Goal: Check status

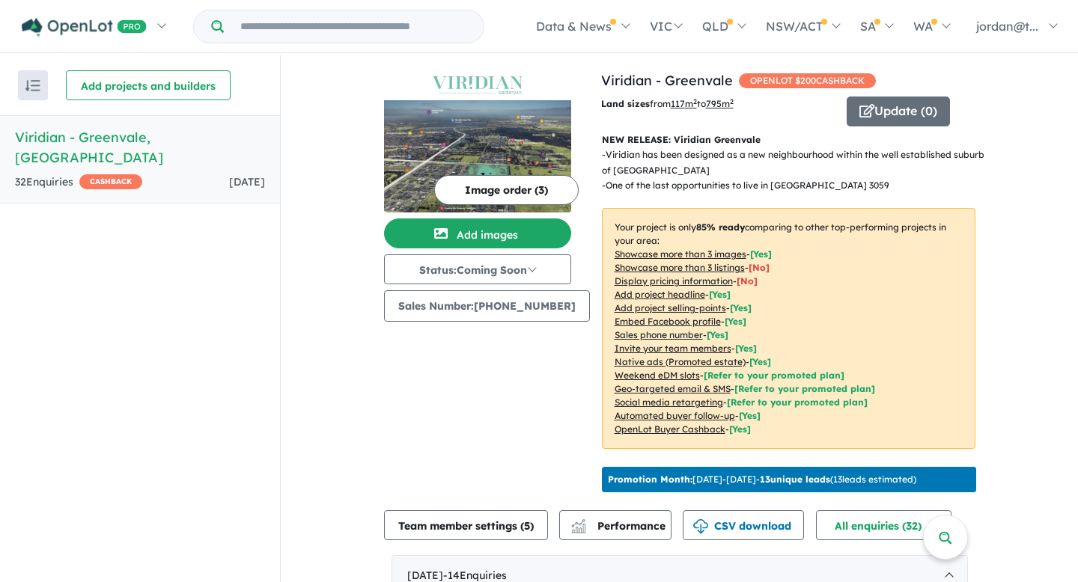
click at [178, 139] on h5 "Viridian - [GEOGRAPHIC_DATA] , [GEOGRAPHIC_DATA]" at bounding box center [140, 147] width 250 height 40
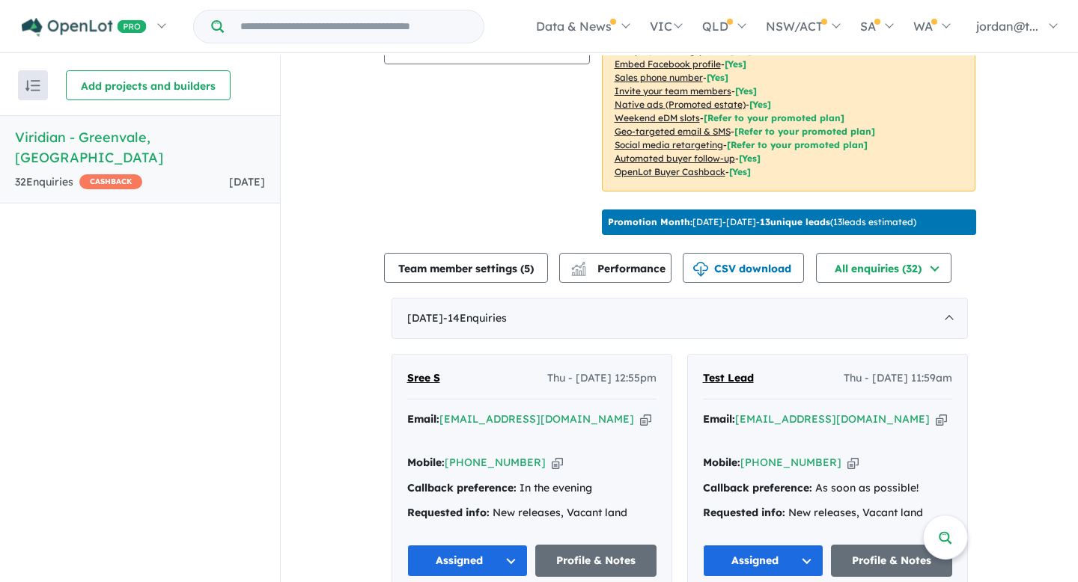
scroll to position [316, 0]
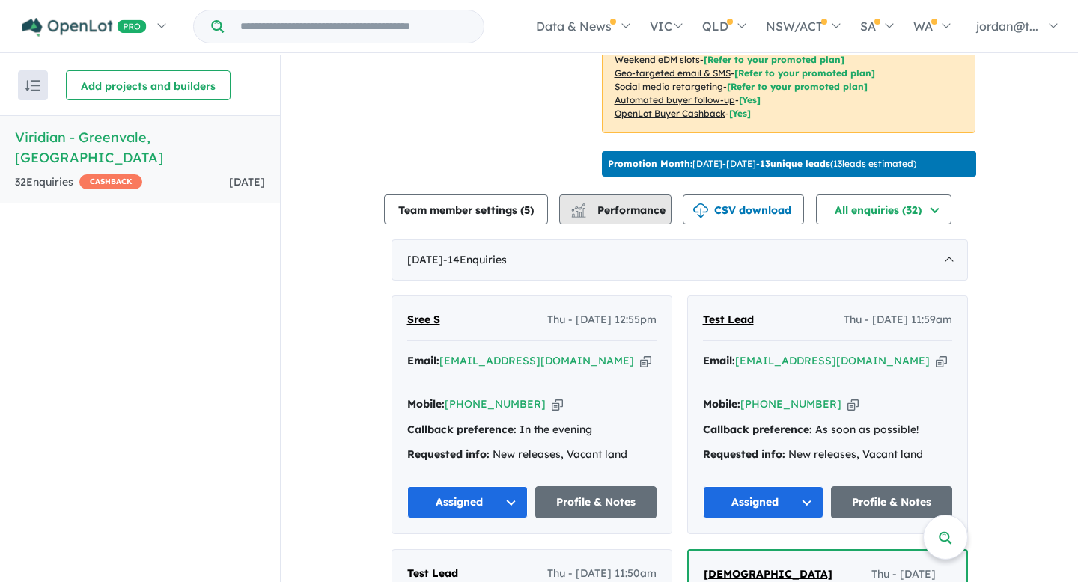
click at [601, 217] on span "Performance" at bounding box center [619, 210] width 92 height 13
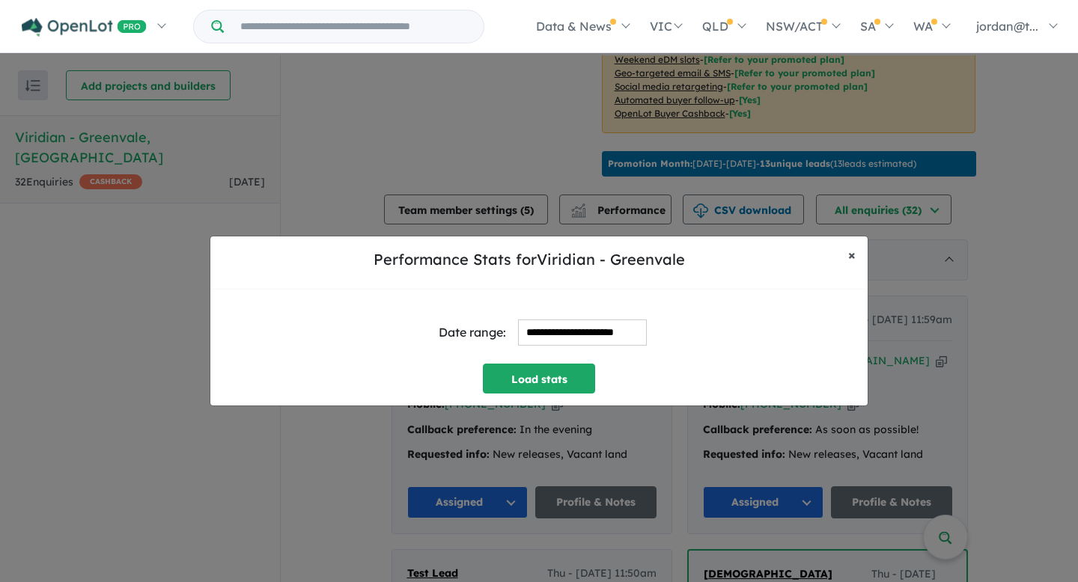
click at [864, 254] on button "× Close" at bounding box center [851, 255] width 31 height 37
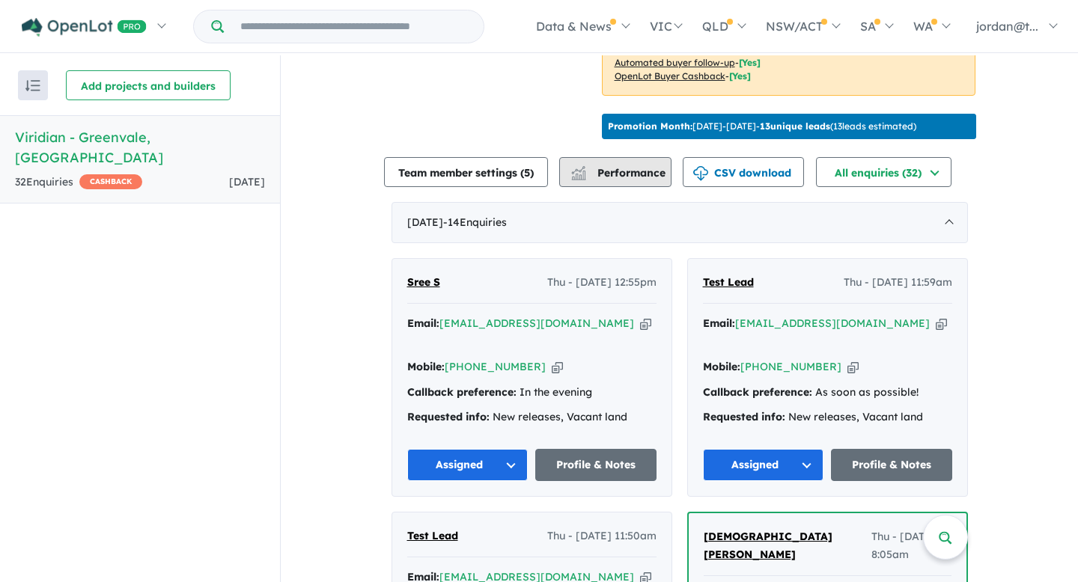
scroll to position [354, 0]
click at [634, 179] on span "Performance" at bounding box center [619, 171] width 92 height 13
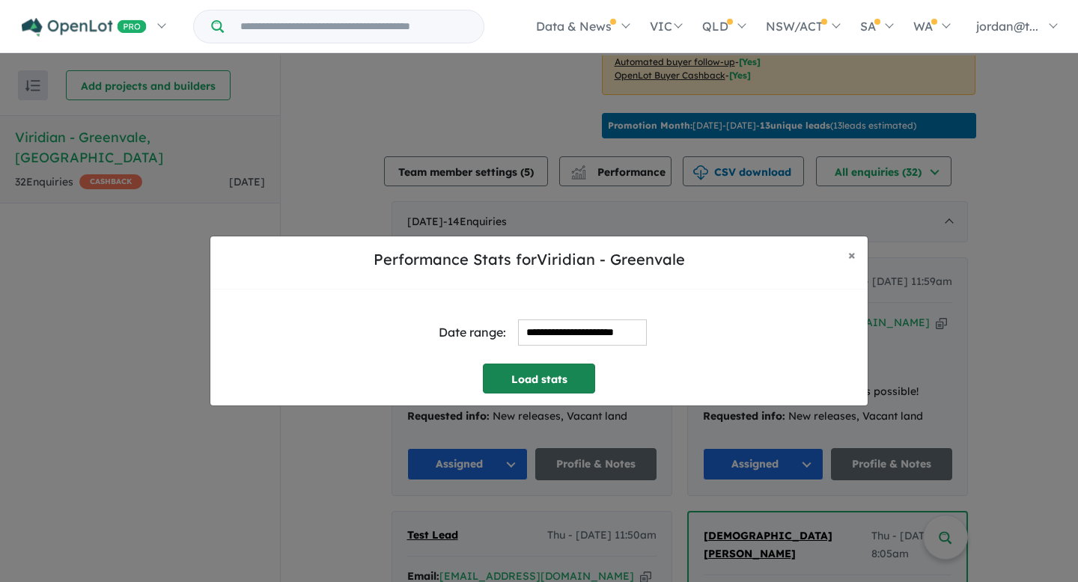
click at [551, 376] on button "Load stats" at bounding box center [539, 379] width 112 height 30
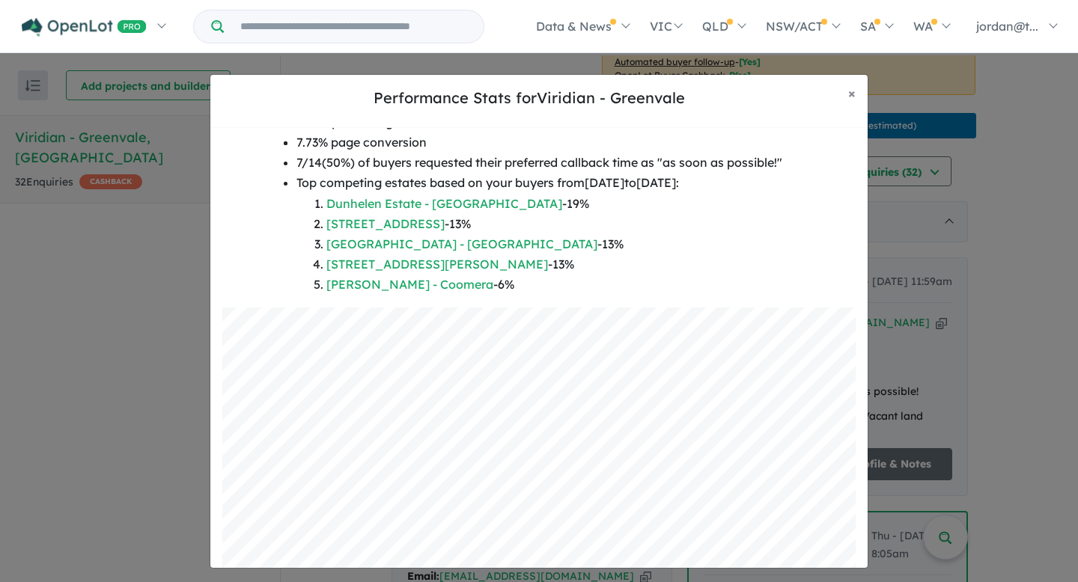
scroll to position [246, 0]
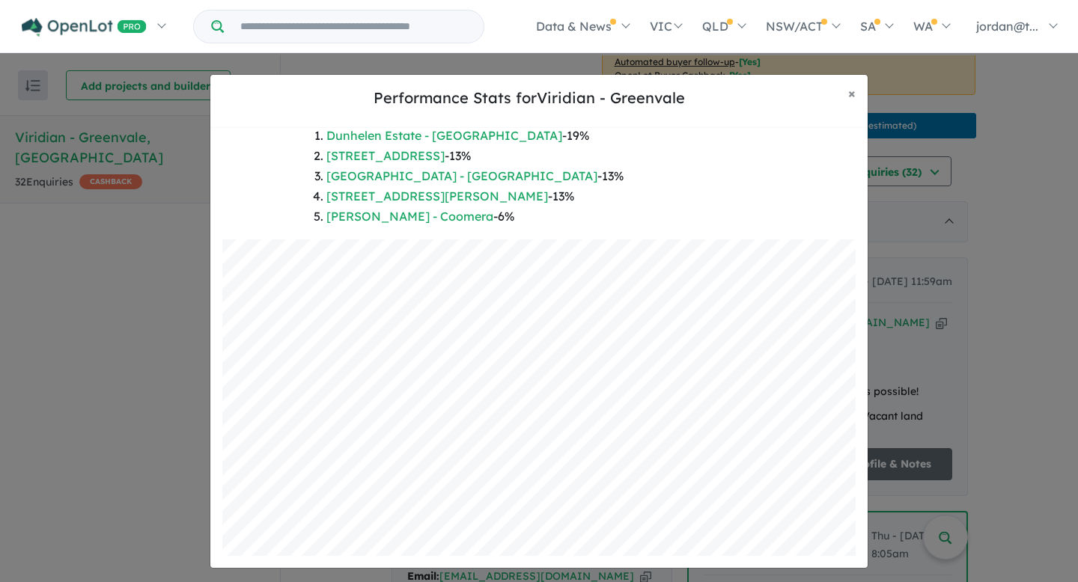
click at [792, 172] on div "Period: [DATE] - [DATE] 207 views on the project page 16 unique leads generated…" at bounding box center [538, 122] width 633 height 236
click at [845, 89] on button "× Close" at bounding box center [851, 93] width 31 height 37
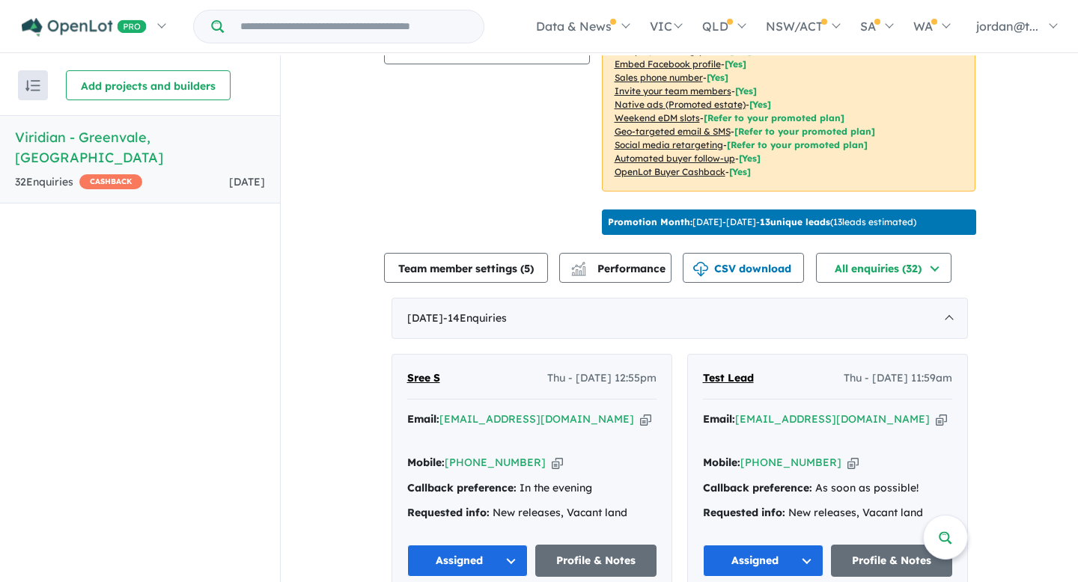
scroll to position [260, 0]
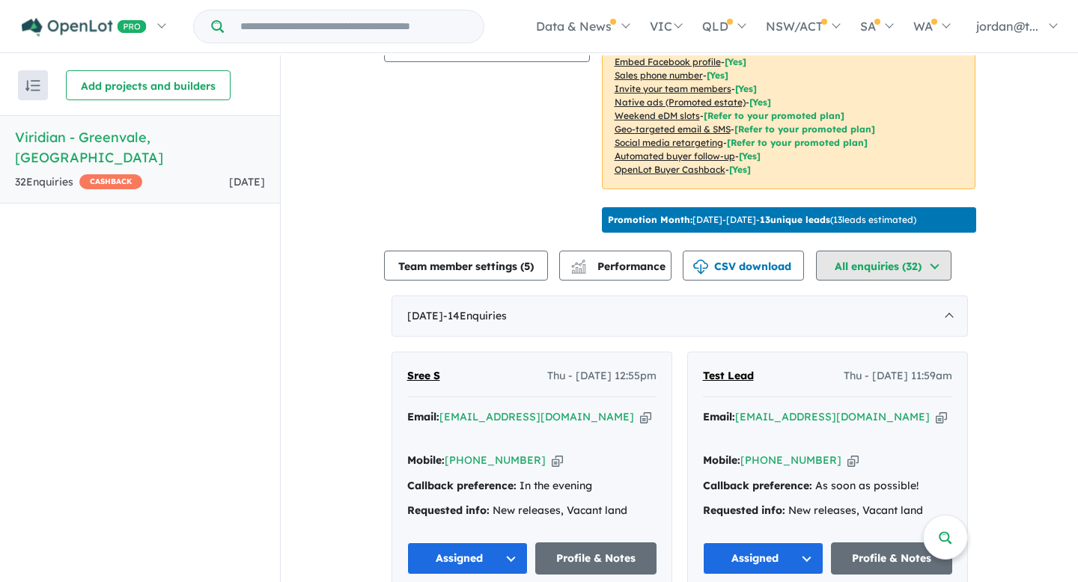
click at [920, 280] on button "All enquiries ( 32 )" at bounding box center [883, 266] width 135 height 30
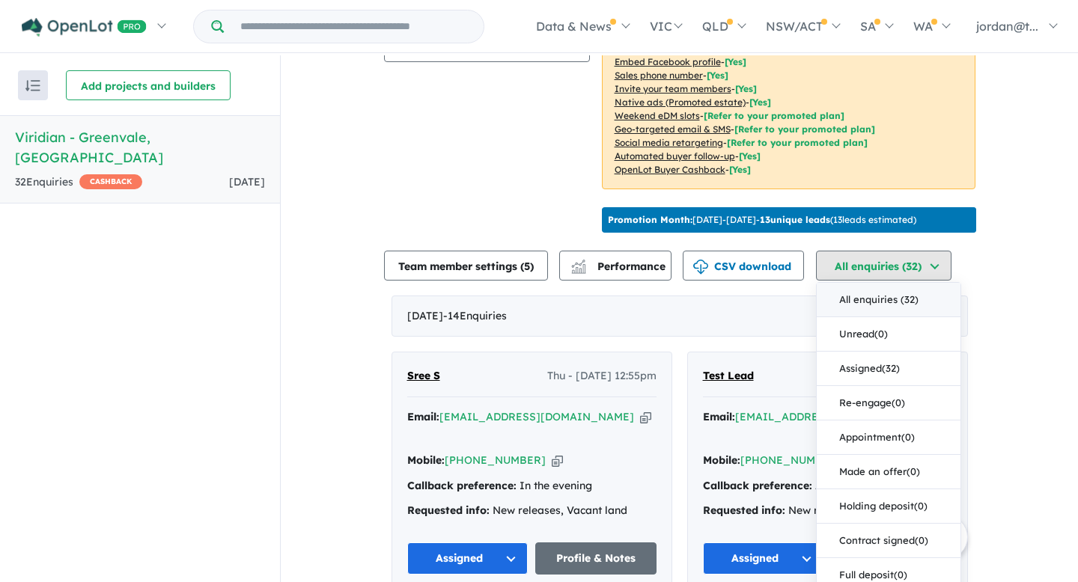
click at [920, 280] on button "All enquiries ( 32 )" at bounding box center [883, 266] width 135 height 30
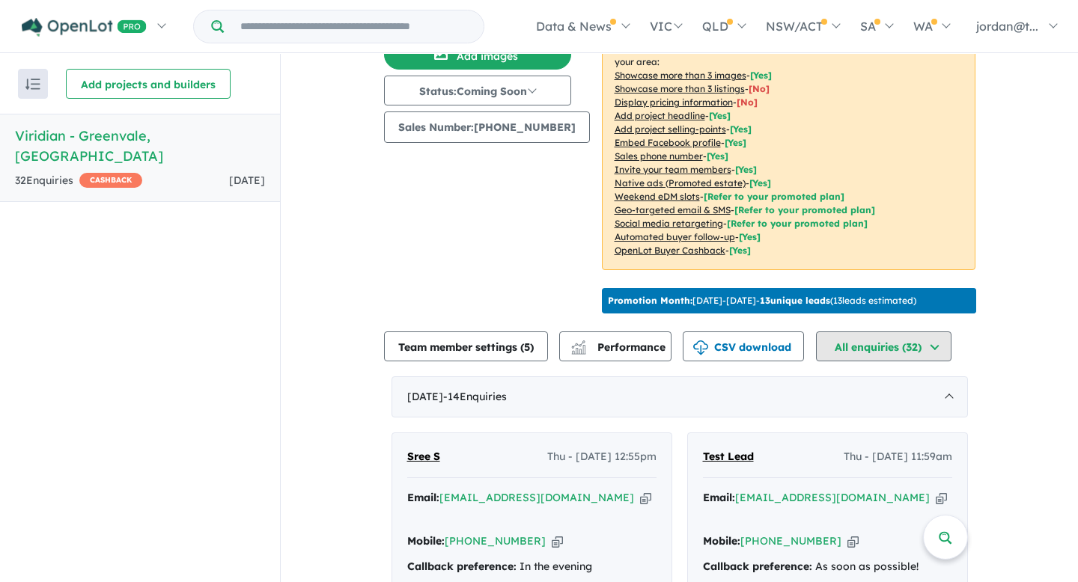
scroll to position [172, 0]
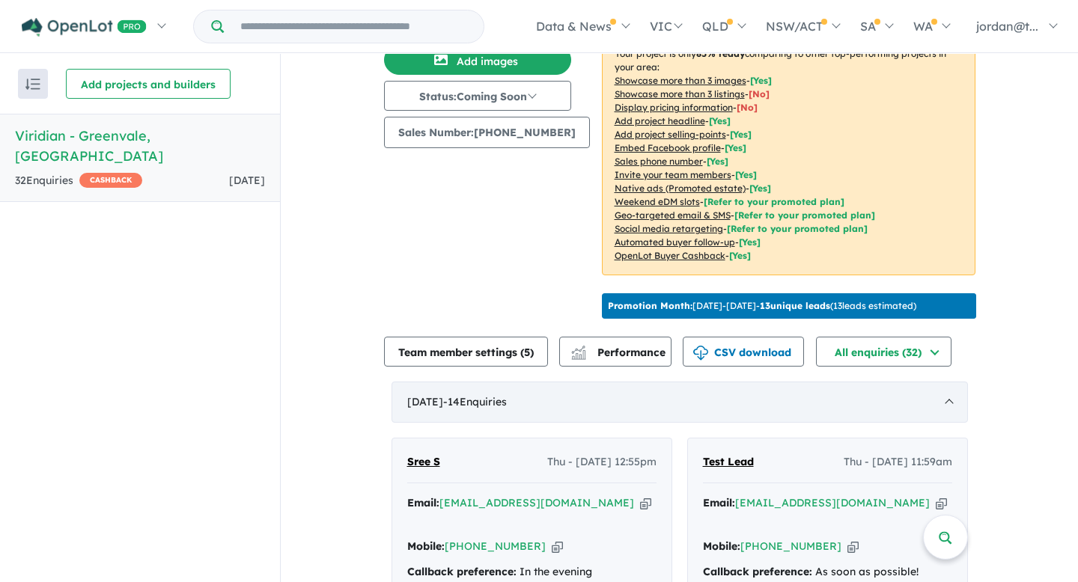
click at [946, 415] on div "[DATE] - 14 Enquir ies ( 0 unread)" at bounding box center [679, 403] width 576 height 42
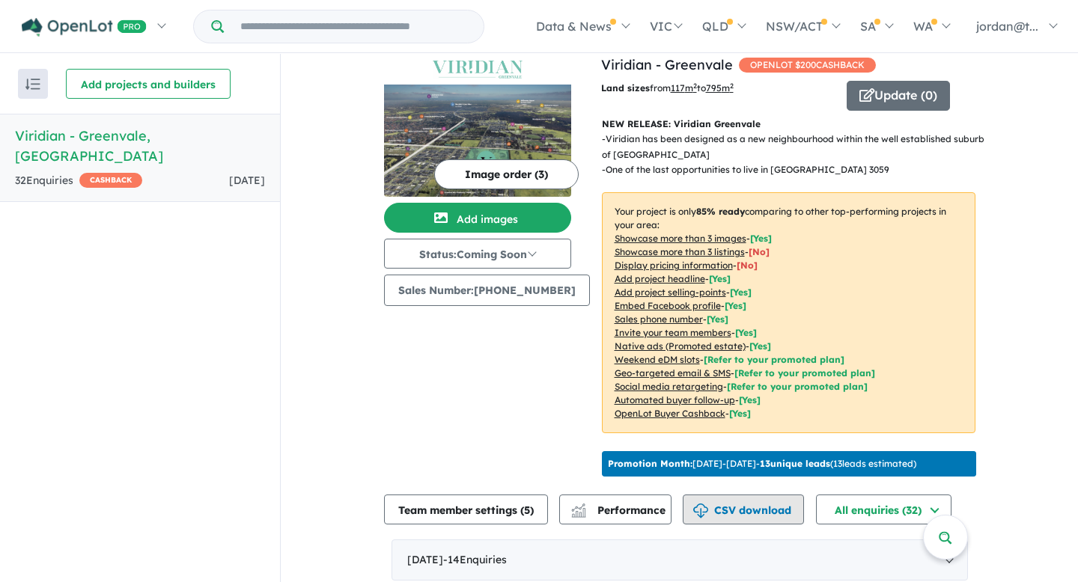
scroll to position [0, 0]
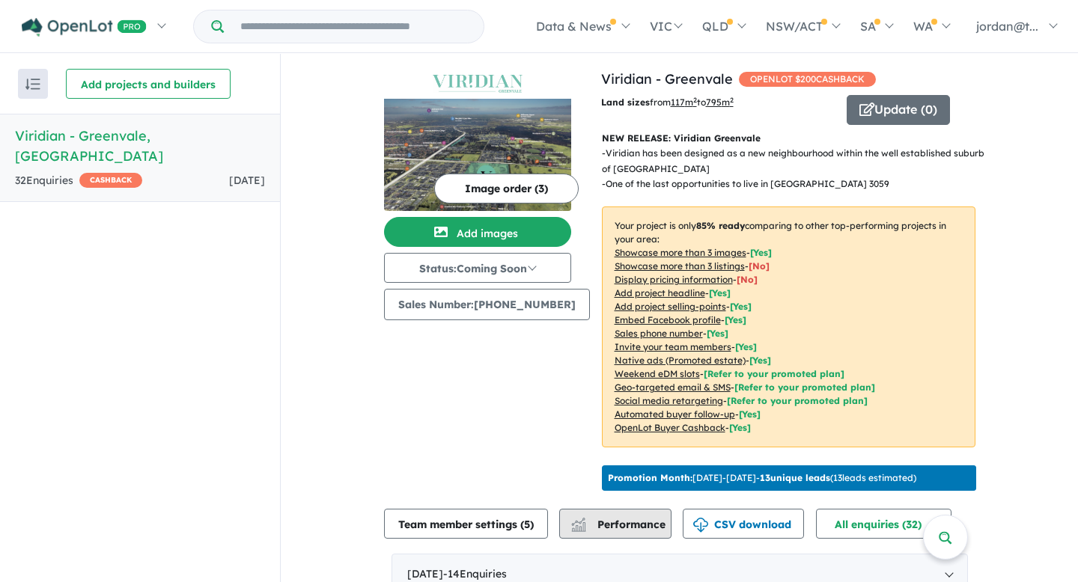
click at [625, 531] on span "Performance" at bounding box center [619, 524] width 92 height 13
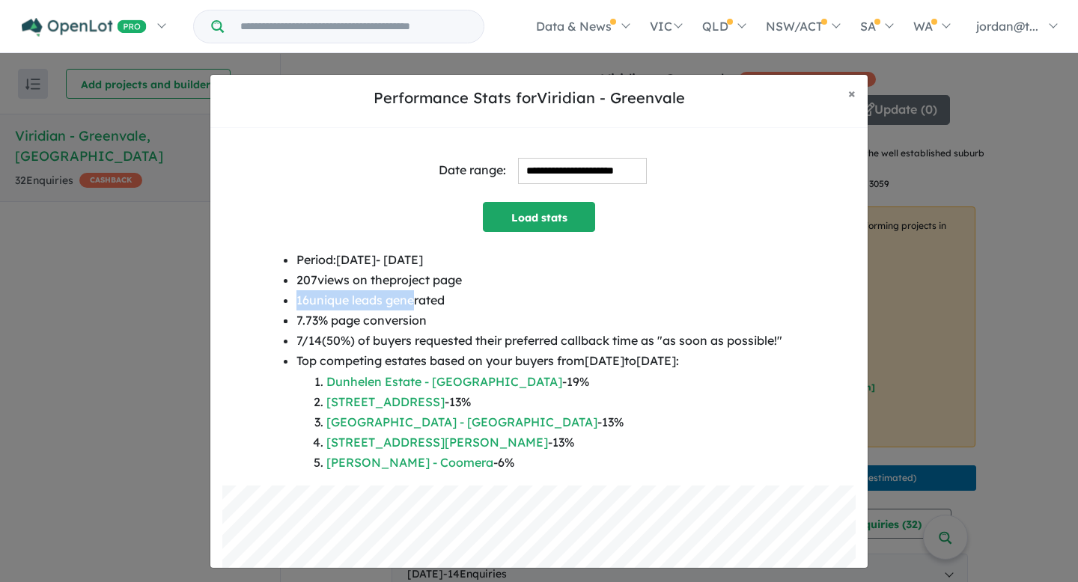
drag, startPoint x: 385, startPoint y: 303, endPoint x: 406, endPoint y: 303, distance: 21.7
click at [406, 303] on div "Period: [DATE] - [DATE] 207 views on the project page 16 unique leads generated…" at bounding box center [538, 368] width 633 height 236
drag, startPoint x: 390, startPoint y: 299, endPoint x: 523, endPoint y: 220, distance: 154.7
click at [397, 295] on li "16 unique leads generated" at bounding box center [539, 300] width 486 height 20
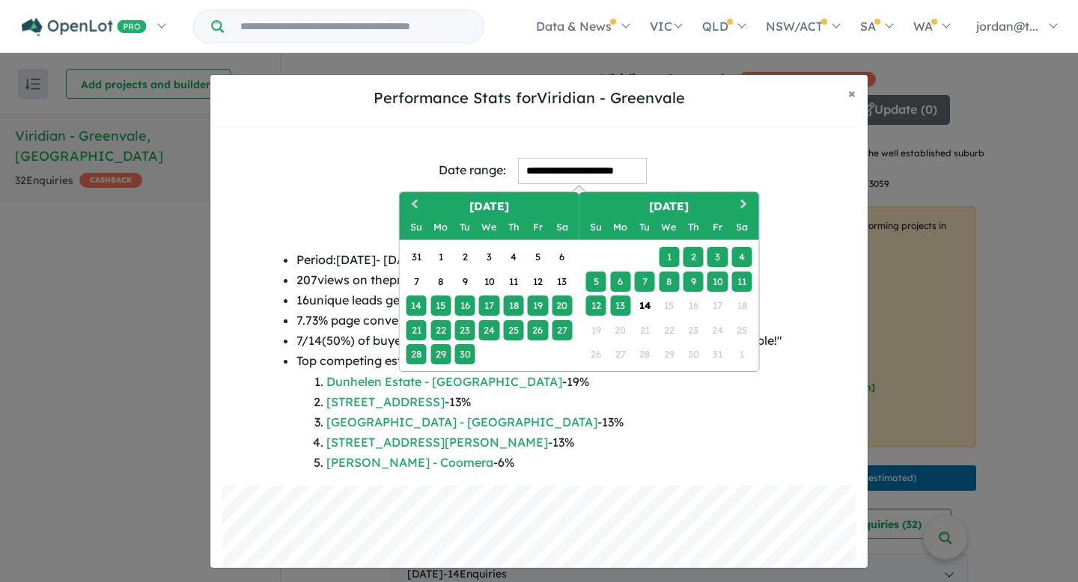
click at [556, 175] on input "**********" at bounding box center [582, 171] width 129 height 26
click at [620, 284] on div "6" at bounding box center [620, 281] width 20 height 20
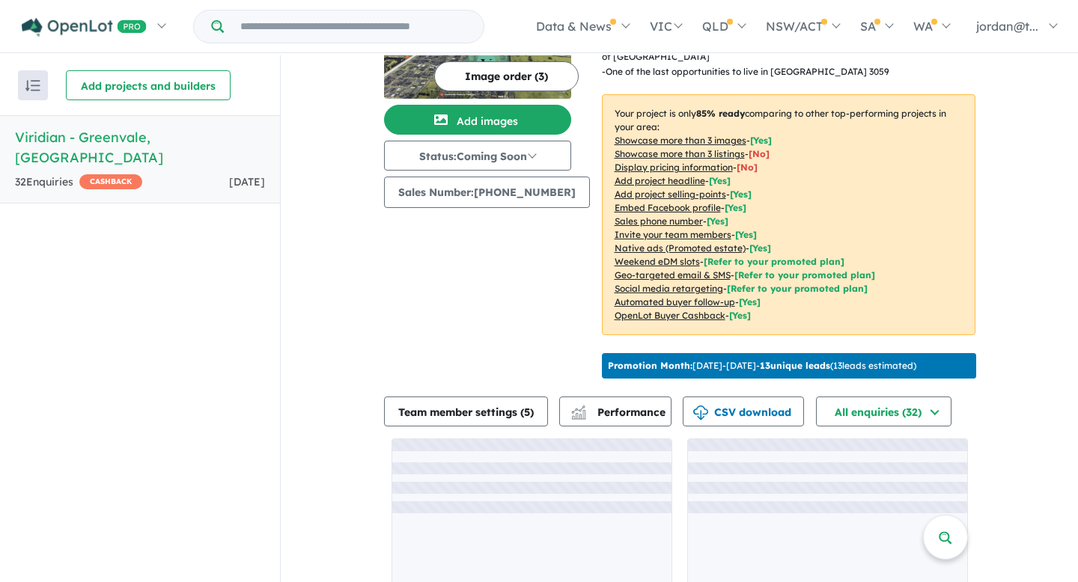
scroll to position [163, 0]
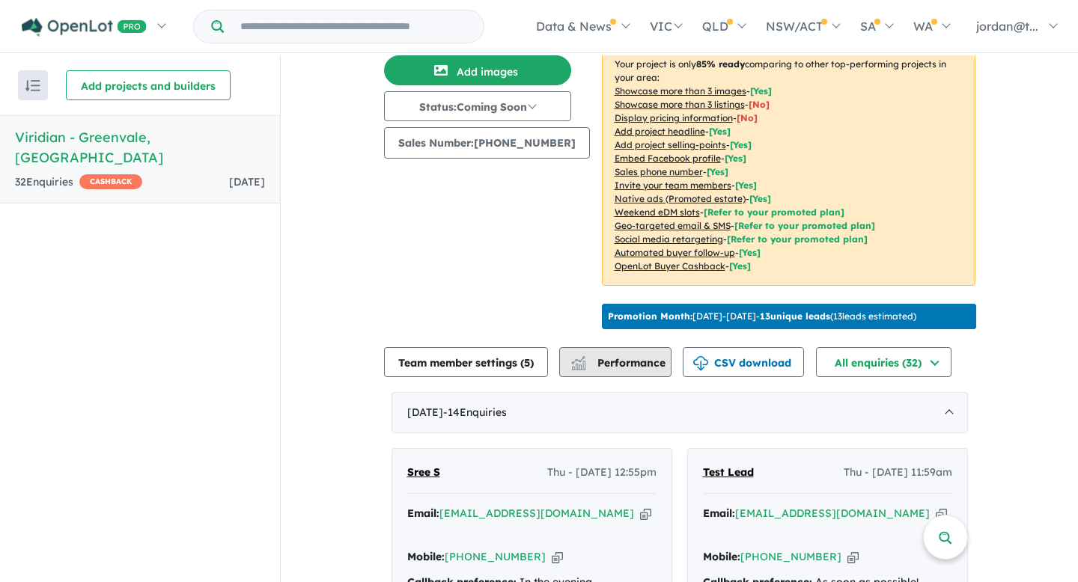
click at [656, 370] on span "Performance" at bounding box center [619, 362] width 92 height 13
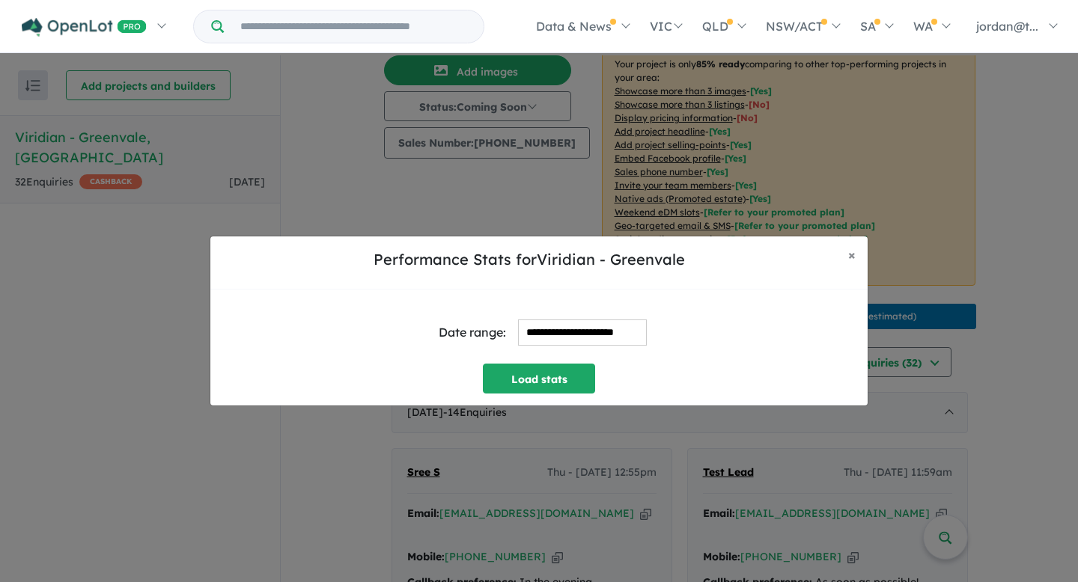
click at [599, 334] on input "**********" at bounding box center [582, 333] width 129 height 26
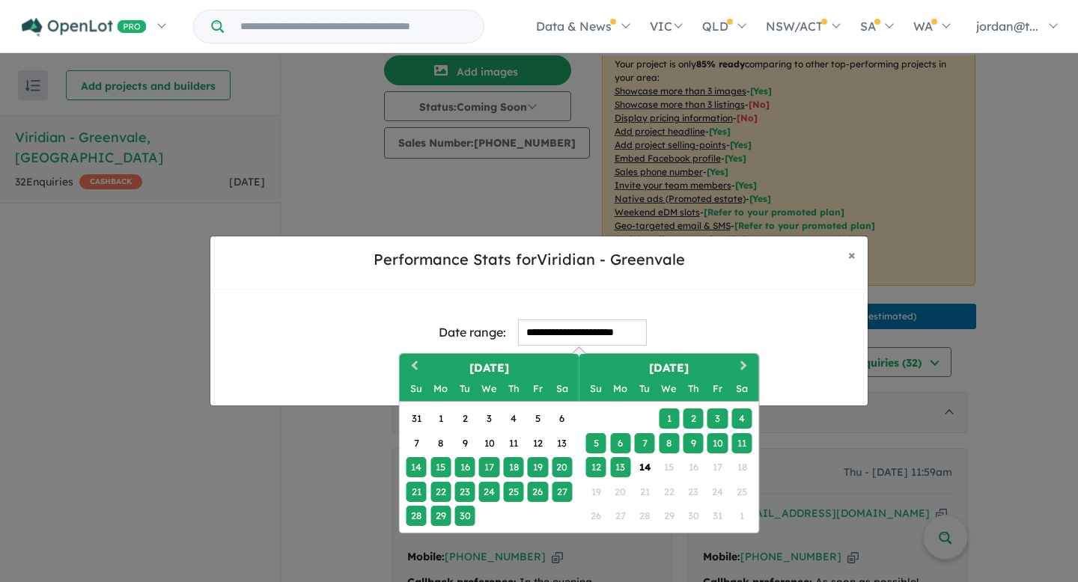
click at [671, 419] on div "1" at bounding box center [669, 419] width 20 height 20
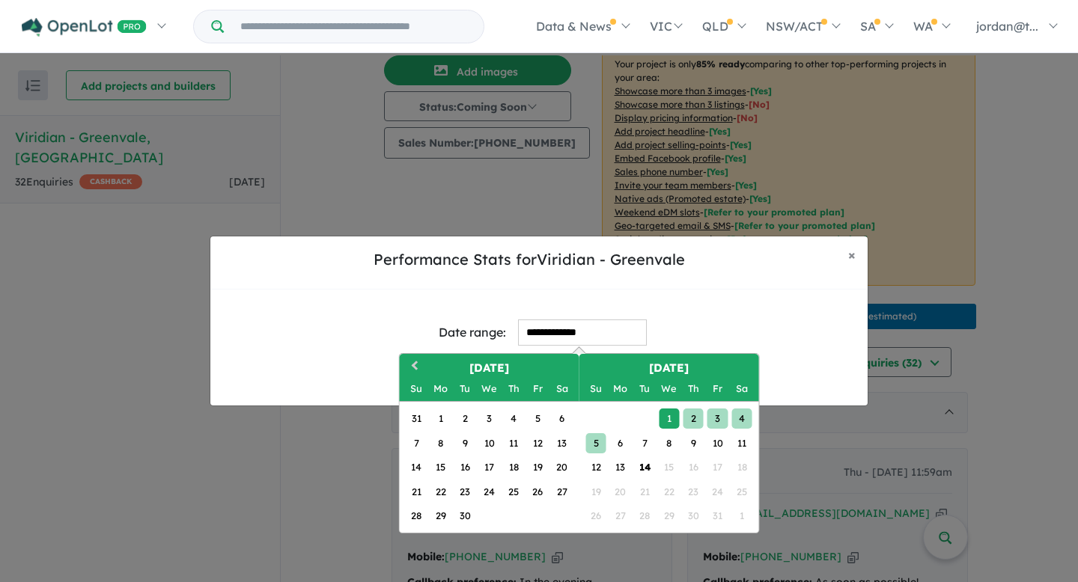
click at [595, 445] on div "5" at bounding box center [596, 443] width 20 height 20
type input "**********"
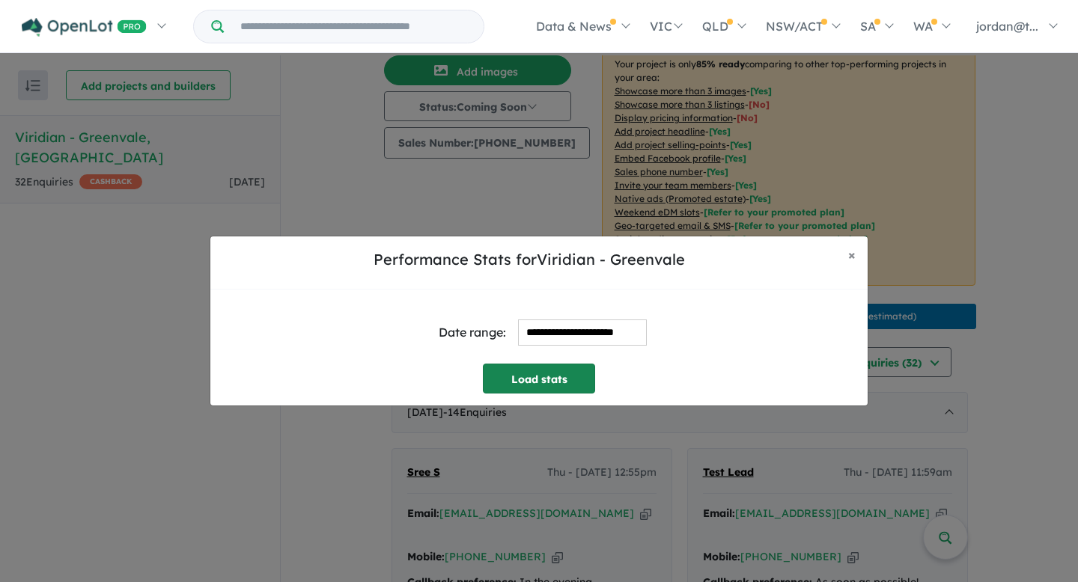
click at [567, 377] on button "Load stats" at bounding box center [539, 379] width 112 height 30
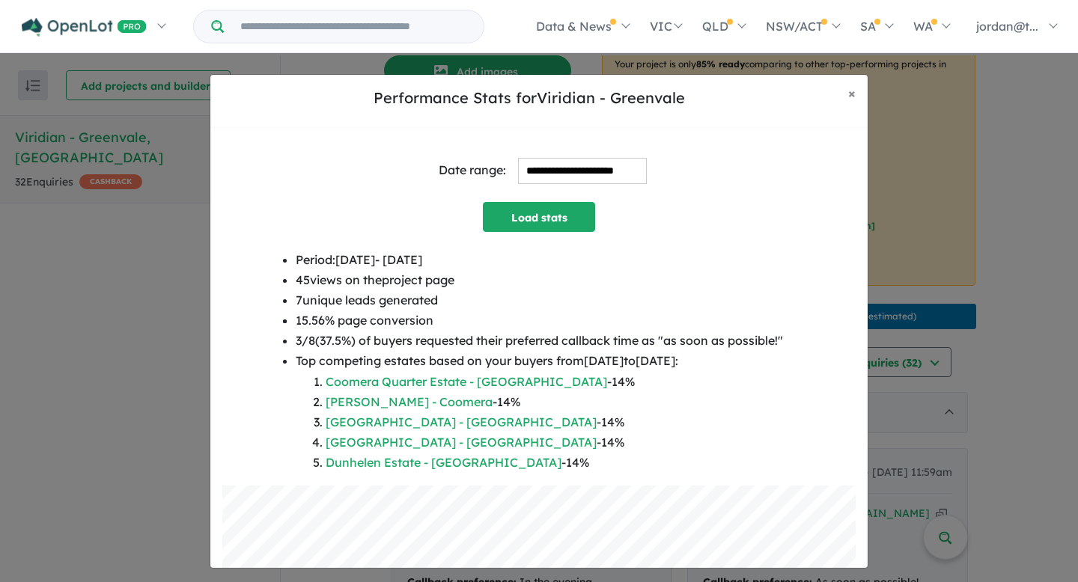
click at [586, 171] on input "**********" at bounding box center [582, 171] width 129 height 26
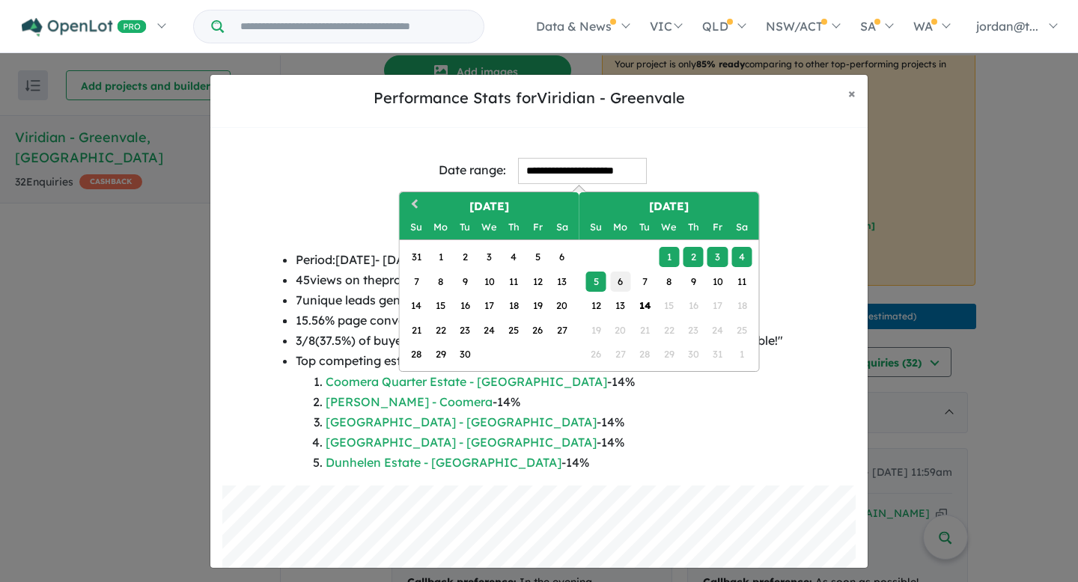
click at [616, 282] on div "6" at bounding box center [620, 281] width 20 height 20
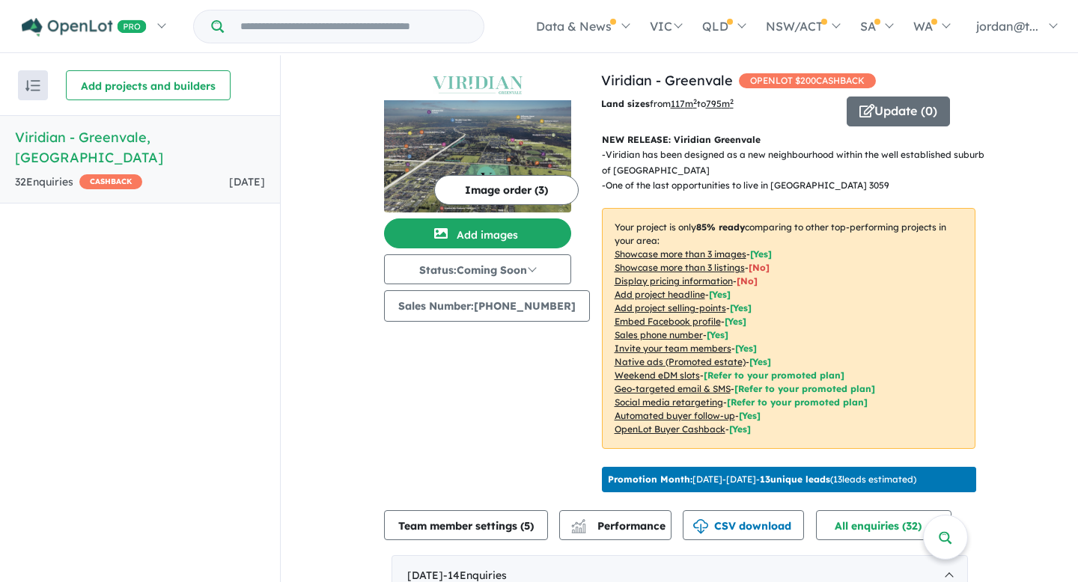
scroll to position [23, 0]
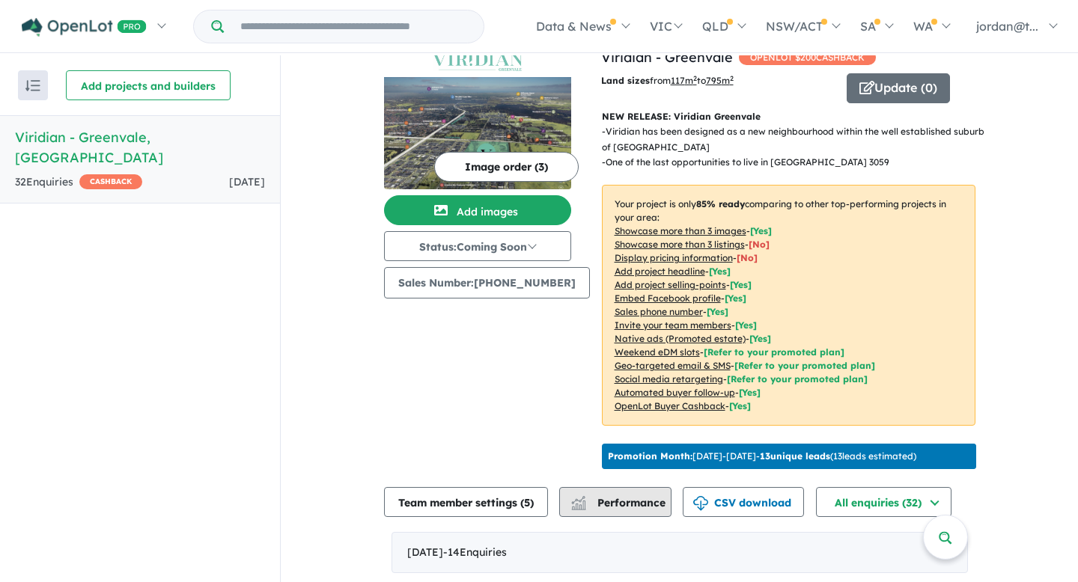
click at [641, 510] on span "Performance" at bounding box center [619, 502] width 92 height 13
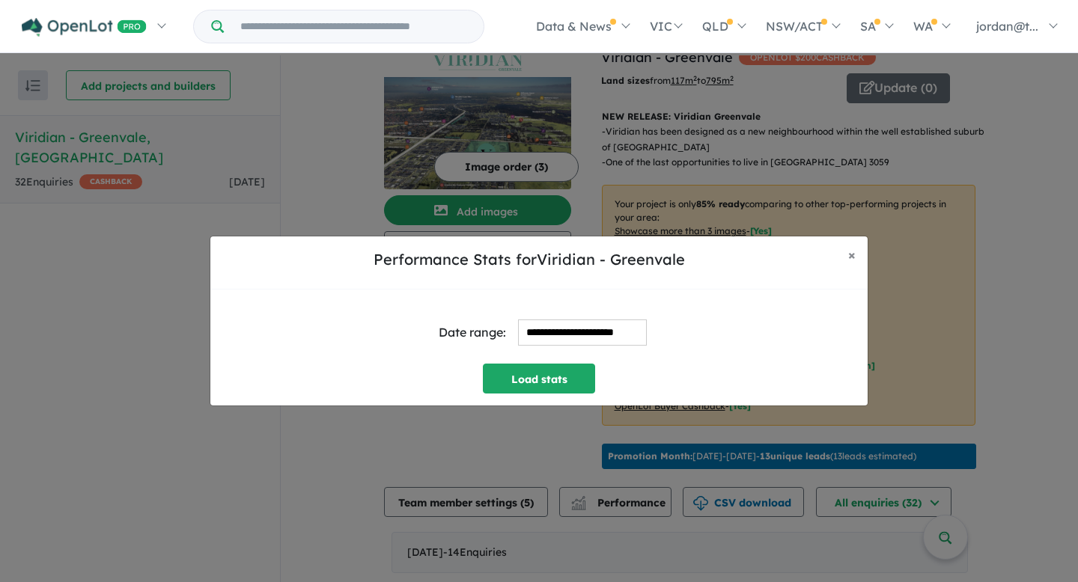
click at [570, 331] on input "**********" at bounding box center [582, 333] width 129 height 26
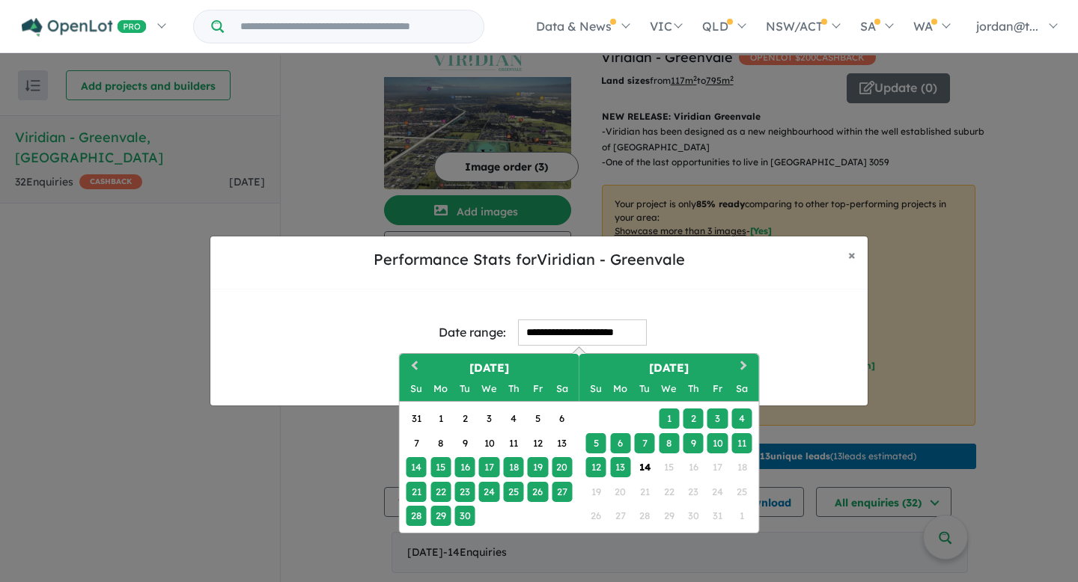
click at [613, 445] on div "6" at bounding box center [620, 443] width 20 height 20
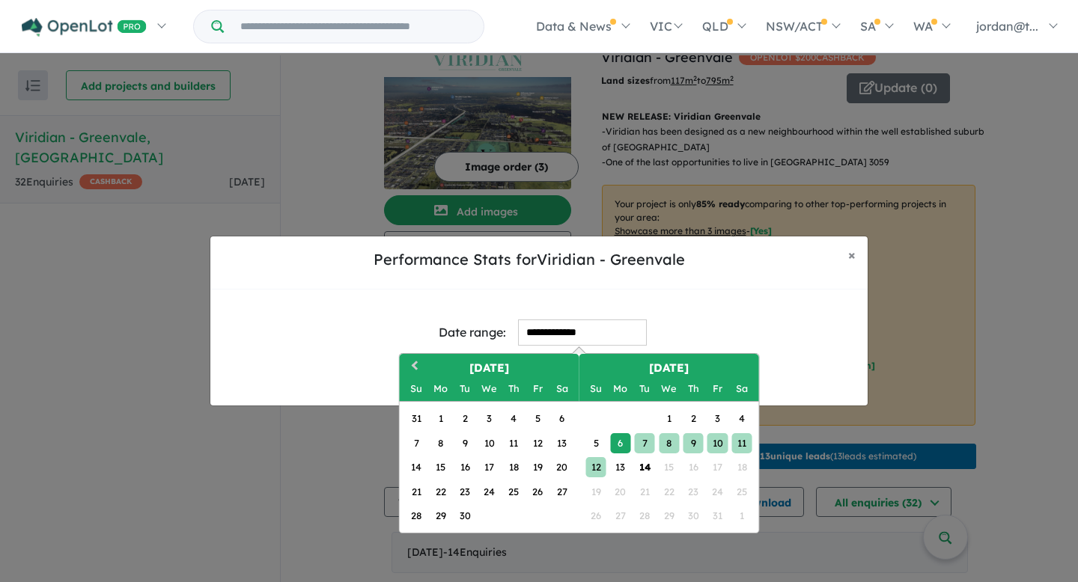
click at [601, 462] on div "12" at bounding box center [596, 467] width 20 height 20
type input "**********"
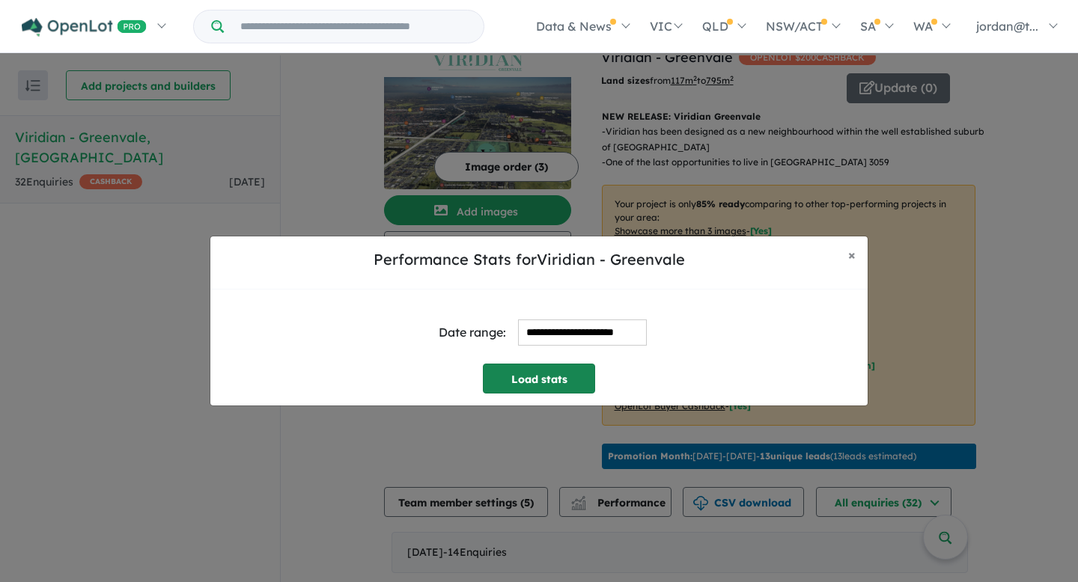
click at [561, 379] on button "Load stats" at bounding box center [539, 379] width 112 height 30
